Goal: Understand process/instructions: Learn how to perform a task or action

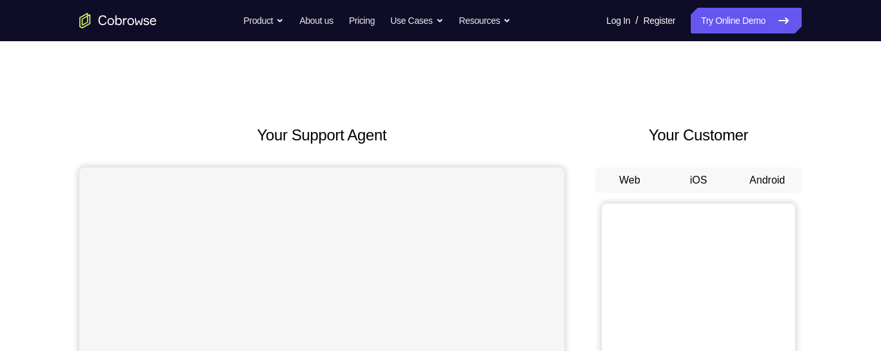
click at [764, 184] on button "Android" at bounding box center [767, 181] width 69 height 26
click at [753, 182] on button "Android" at bounding box center [767, 181] width 69 height 26
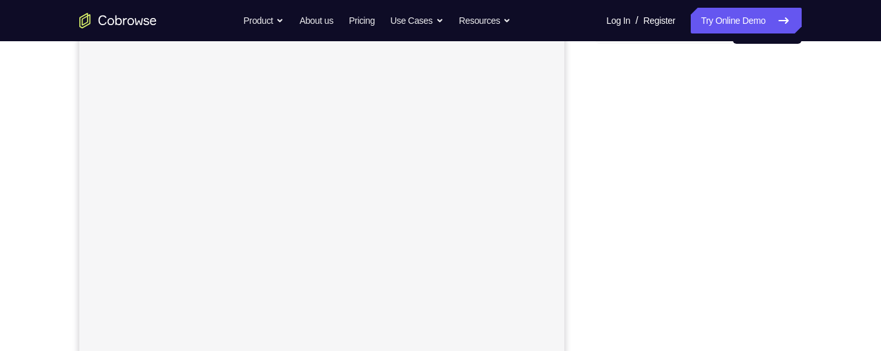
scroll to position [140, 0]
click at [829, 202] on div "Your Support Agent Your Customer Web iOS Android Next Steps We’d be happy to gi…" at bounding box center [440, 326] width 825 height 851
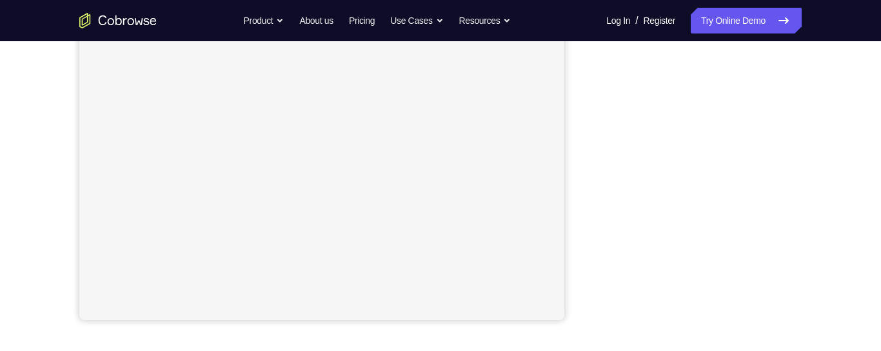
scroll to position [281, 0]
click at [806, 60] on div "Your Support Agent Your Customer Web iOS Android Next Steps We’d be happy to gi…" at bounding box center [440, 185] width 825 height 851
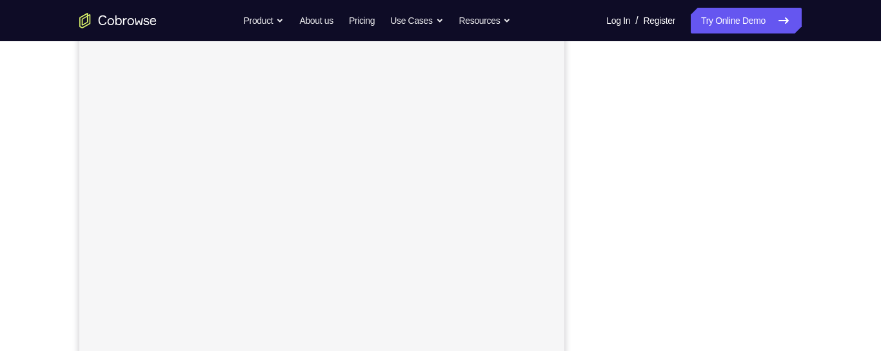
scroll to position [235, 0]
